Goal: Information Seeking & Learning: Learn about a topic

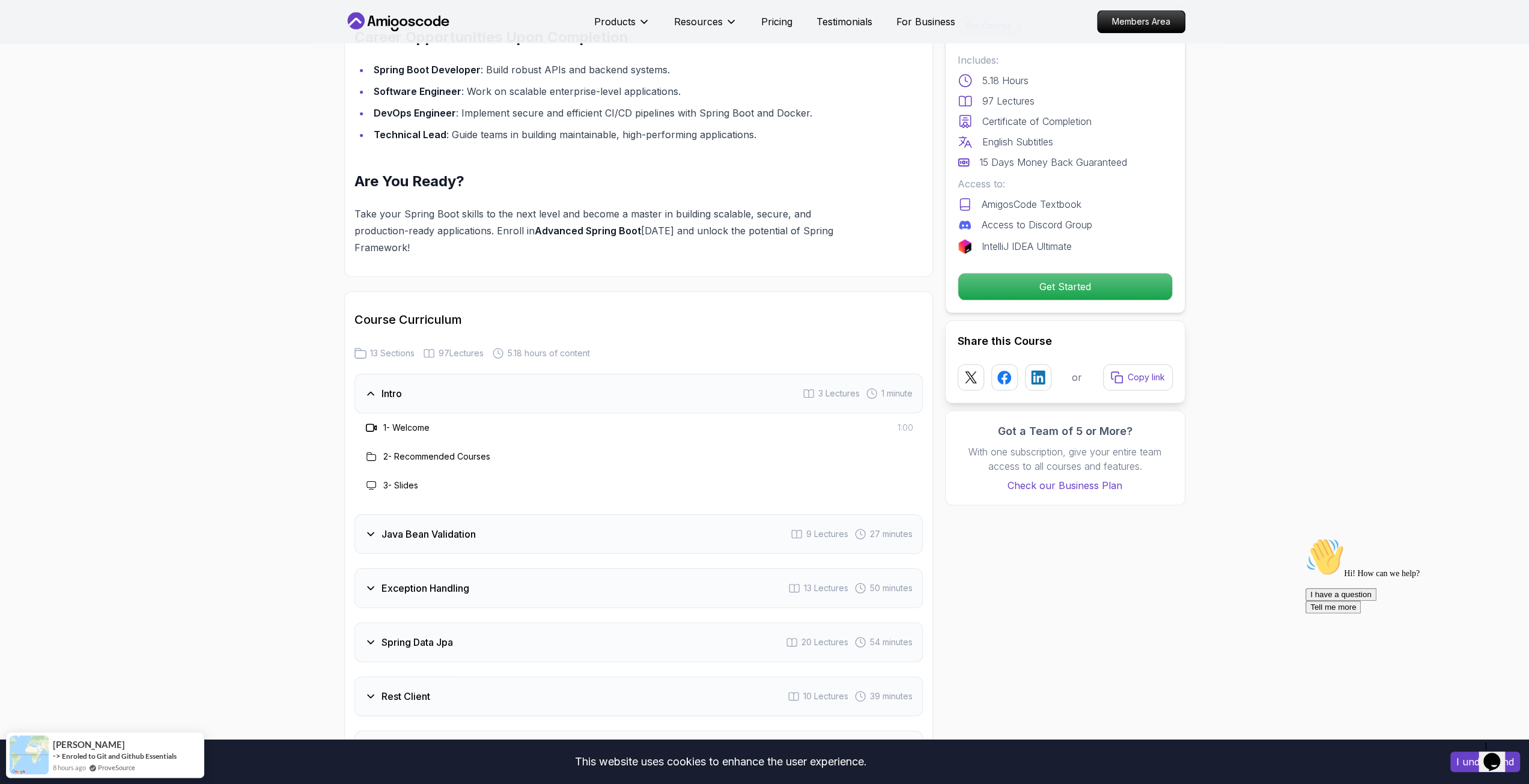
scroll to position [1682, 0]
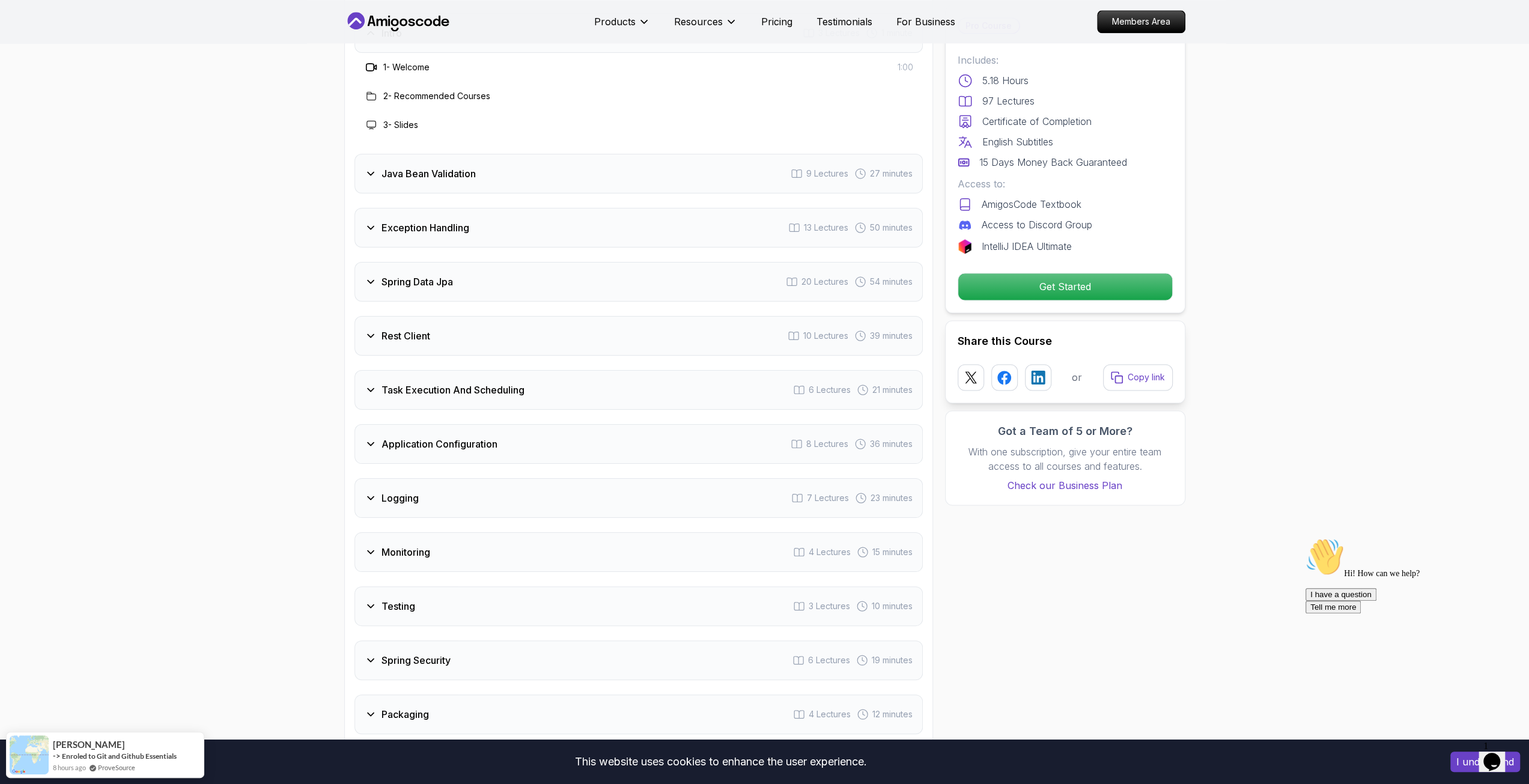
click at [515, 154] on div "Java Bean Validation 9 Lectures 27 minutes" at bounding box center [638, 174] width 568 height 40
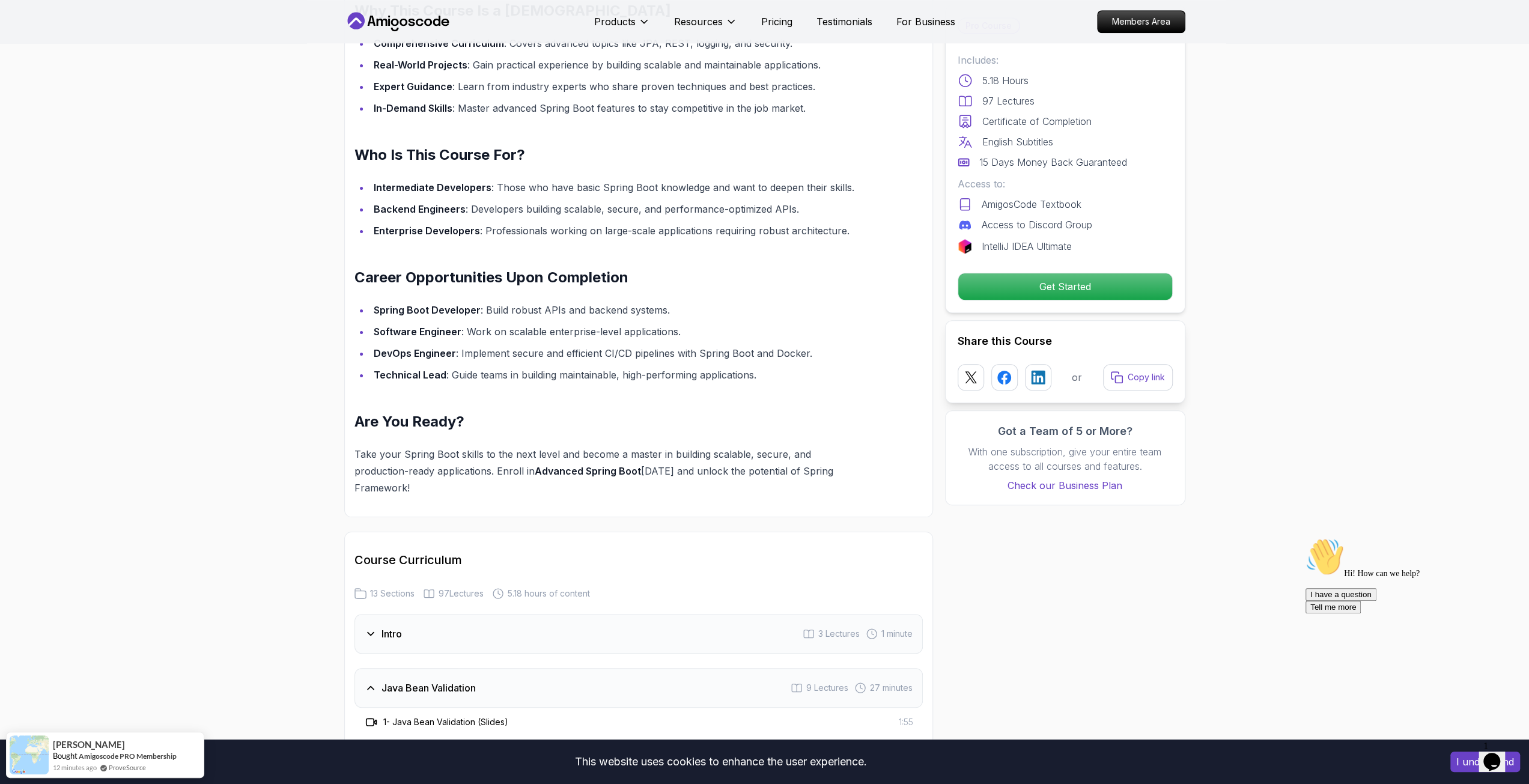
scroll to position [840, 0]
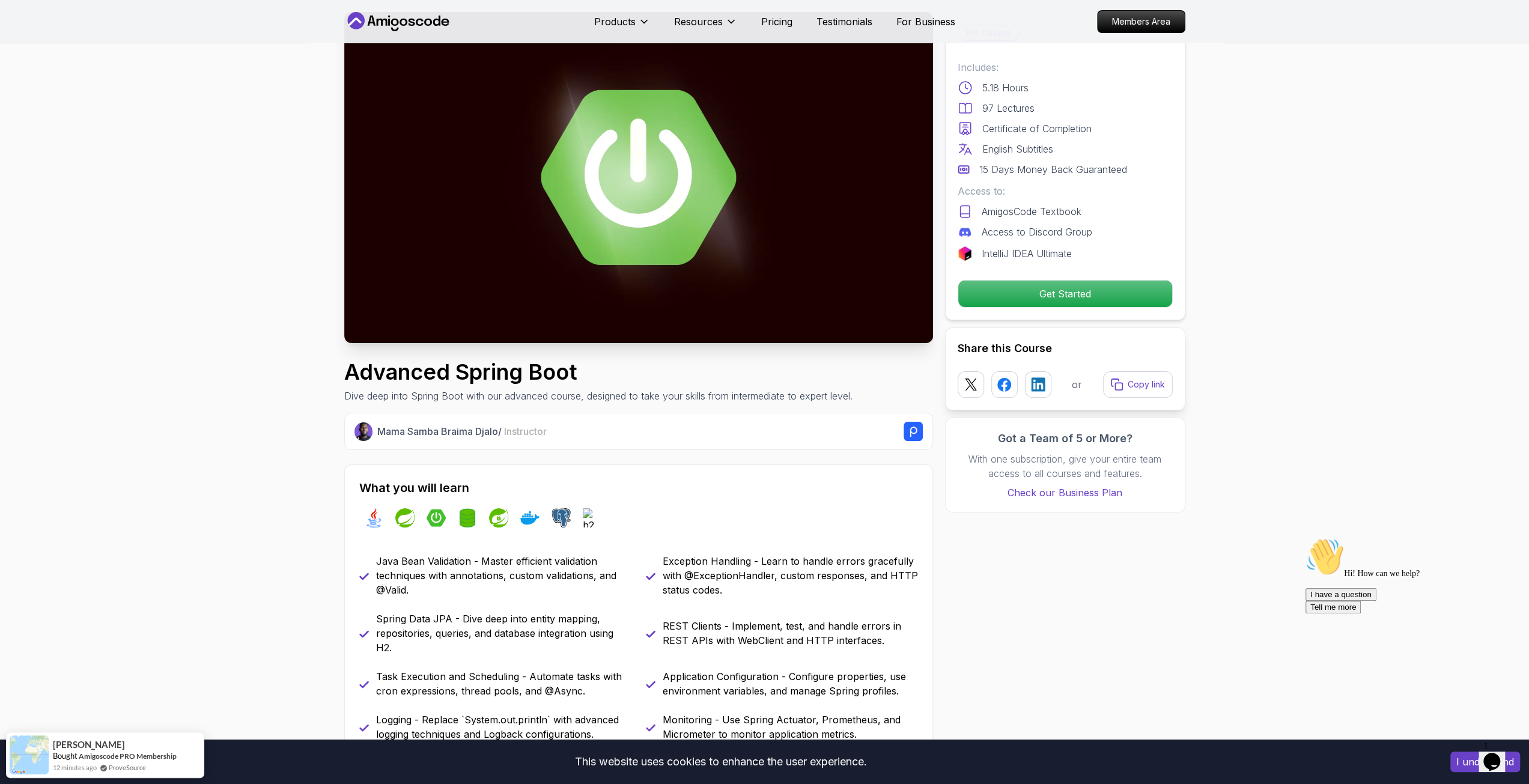
scroll to position [0, 0]
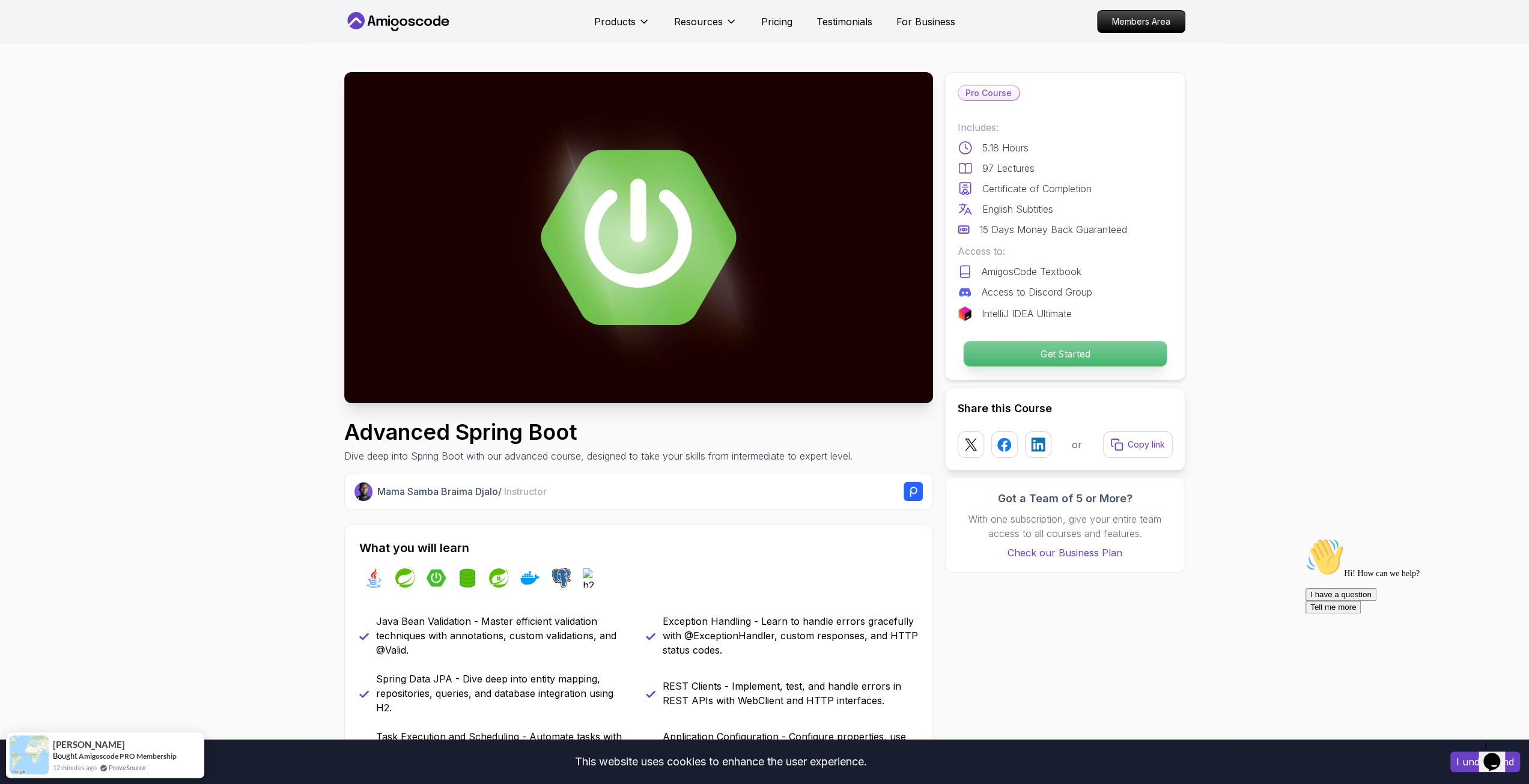
click at [1038, 341] on p "Get Started" at bounding box center [1065, 353] width 203 height 26
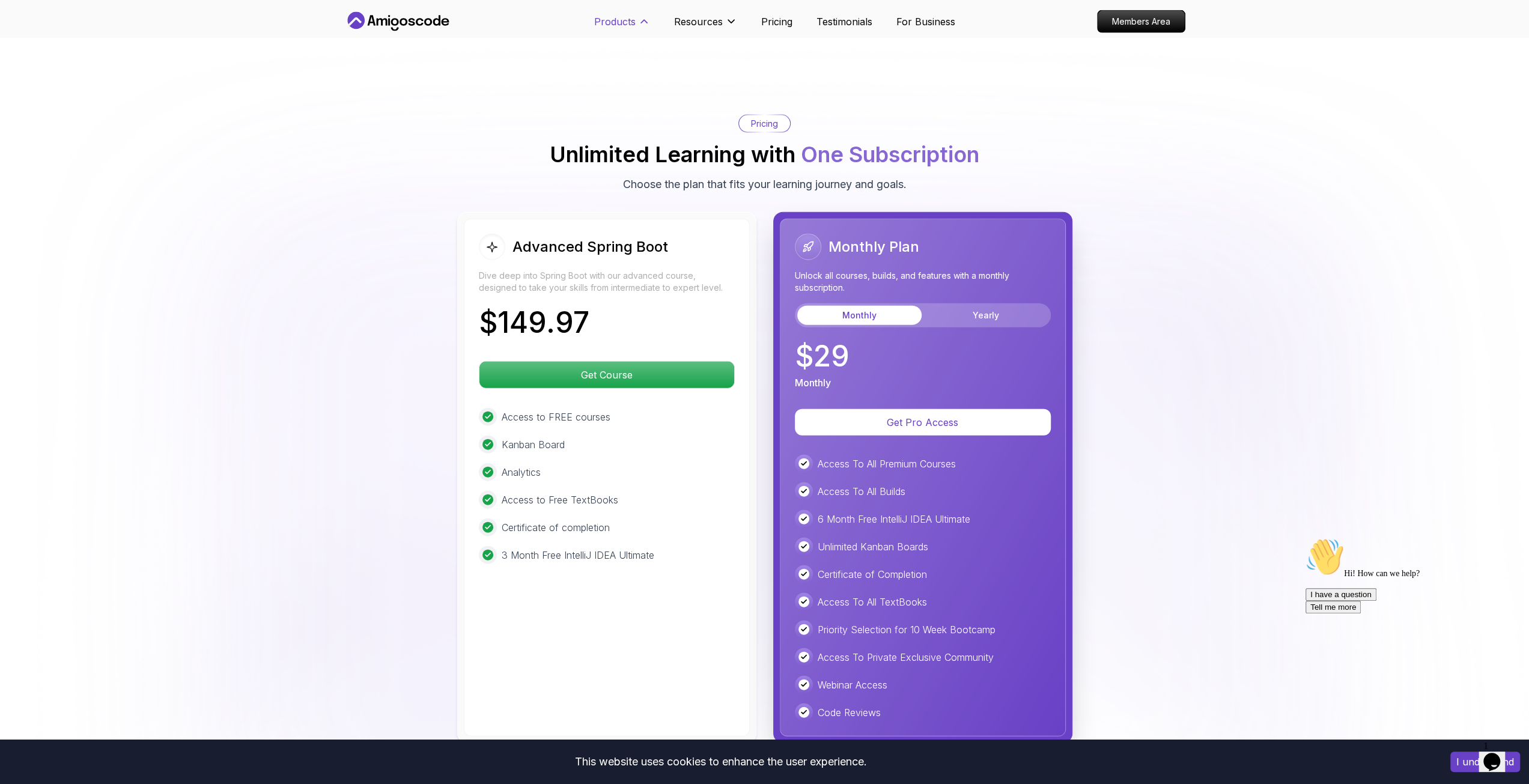
click at [630, 26] on p "Products" at bounding box center [614, 21] width 41 height 14
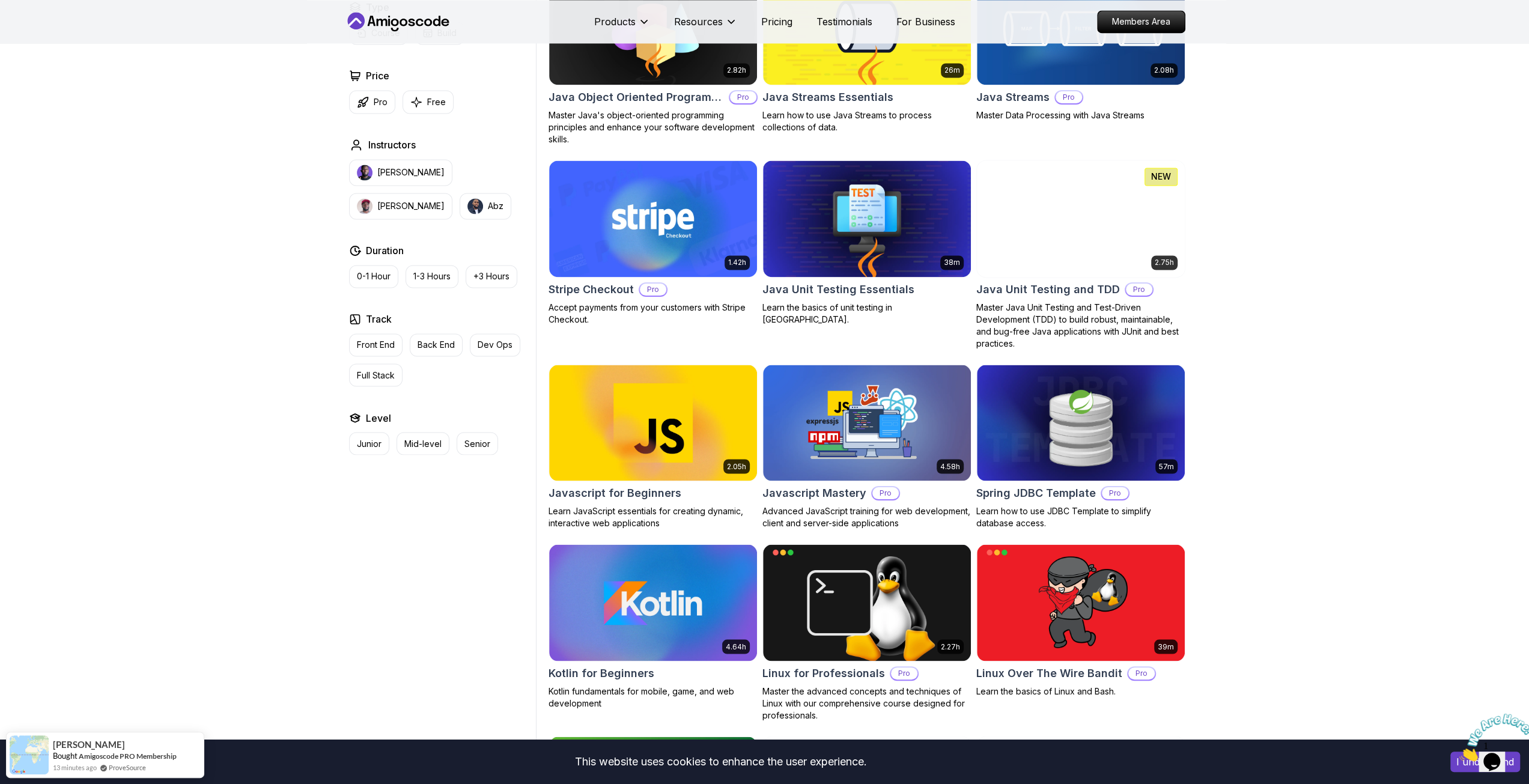
scroll to position [2162, 0]
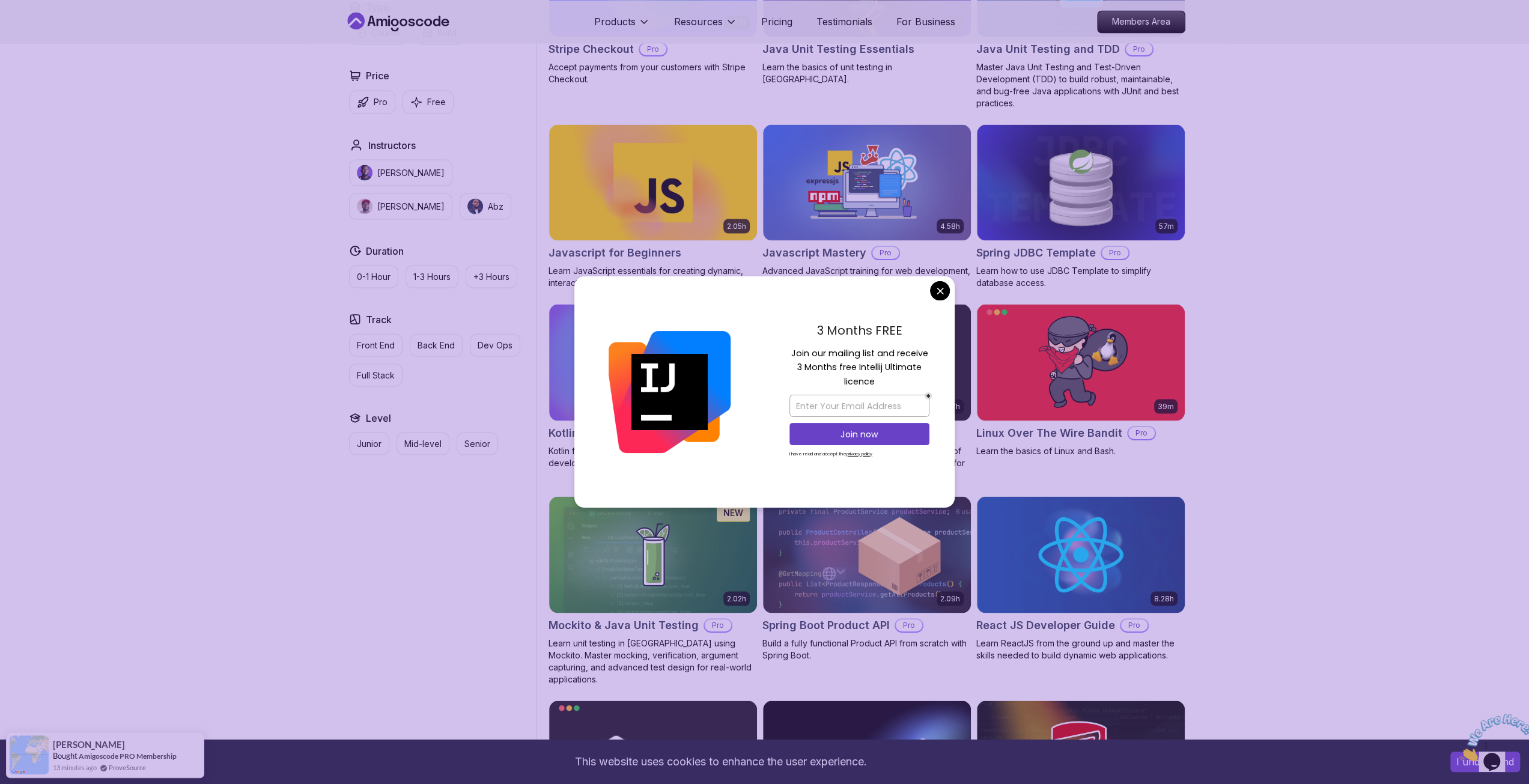
click at [930, 293] on div "3 Months FREE Join our mailing list and receive 3 Months free Intellij Ultimate…" at bounding box center [859, 392] width 190 height 232
